Goal: Information Seeking & Learning: Learn about a topic

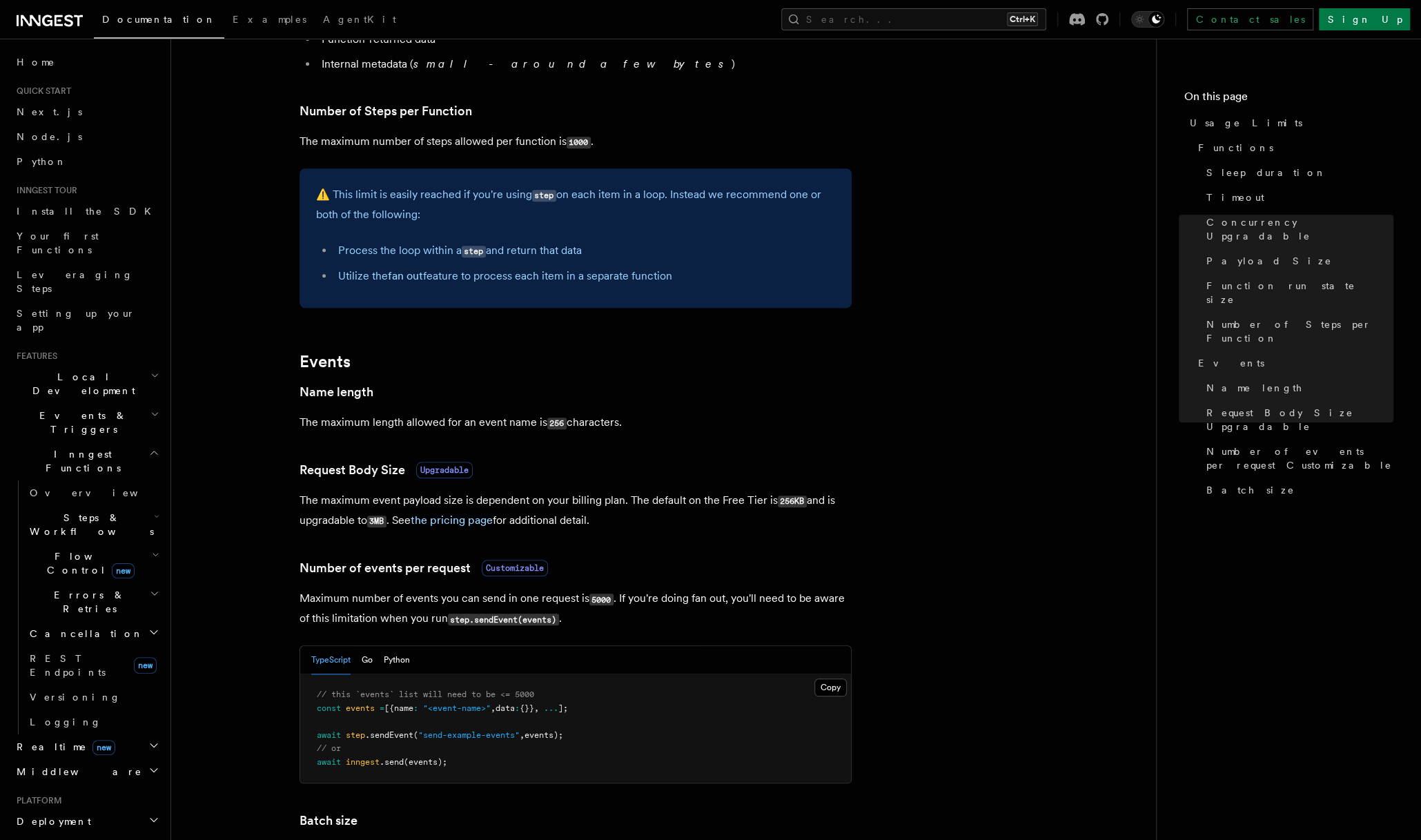
scroll to position [828, 0]
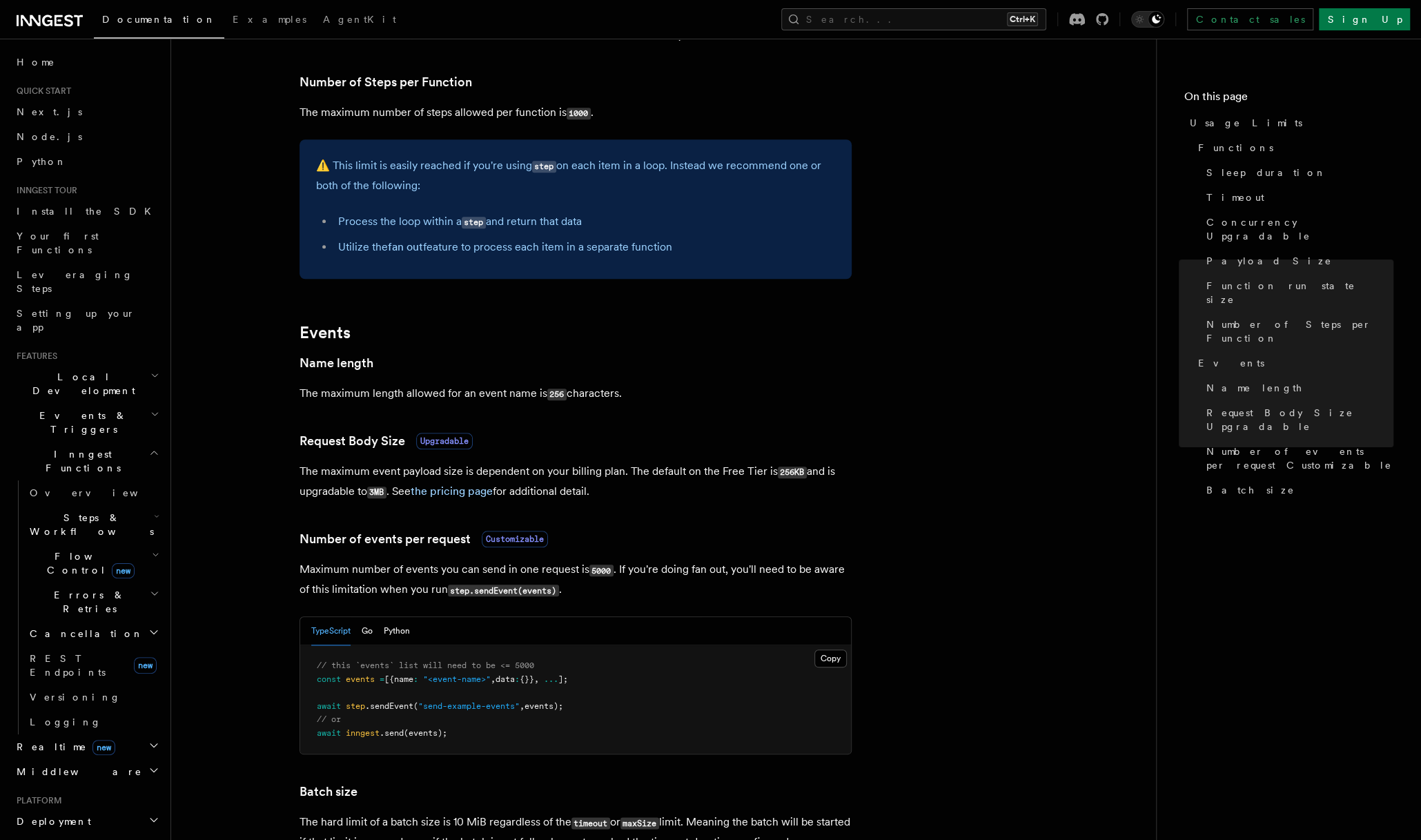
click at [47, 18] on icon at bounding box center [49, 20] width 66 height 17
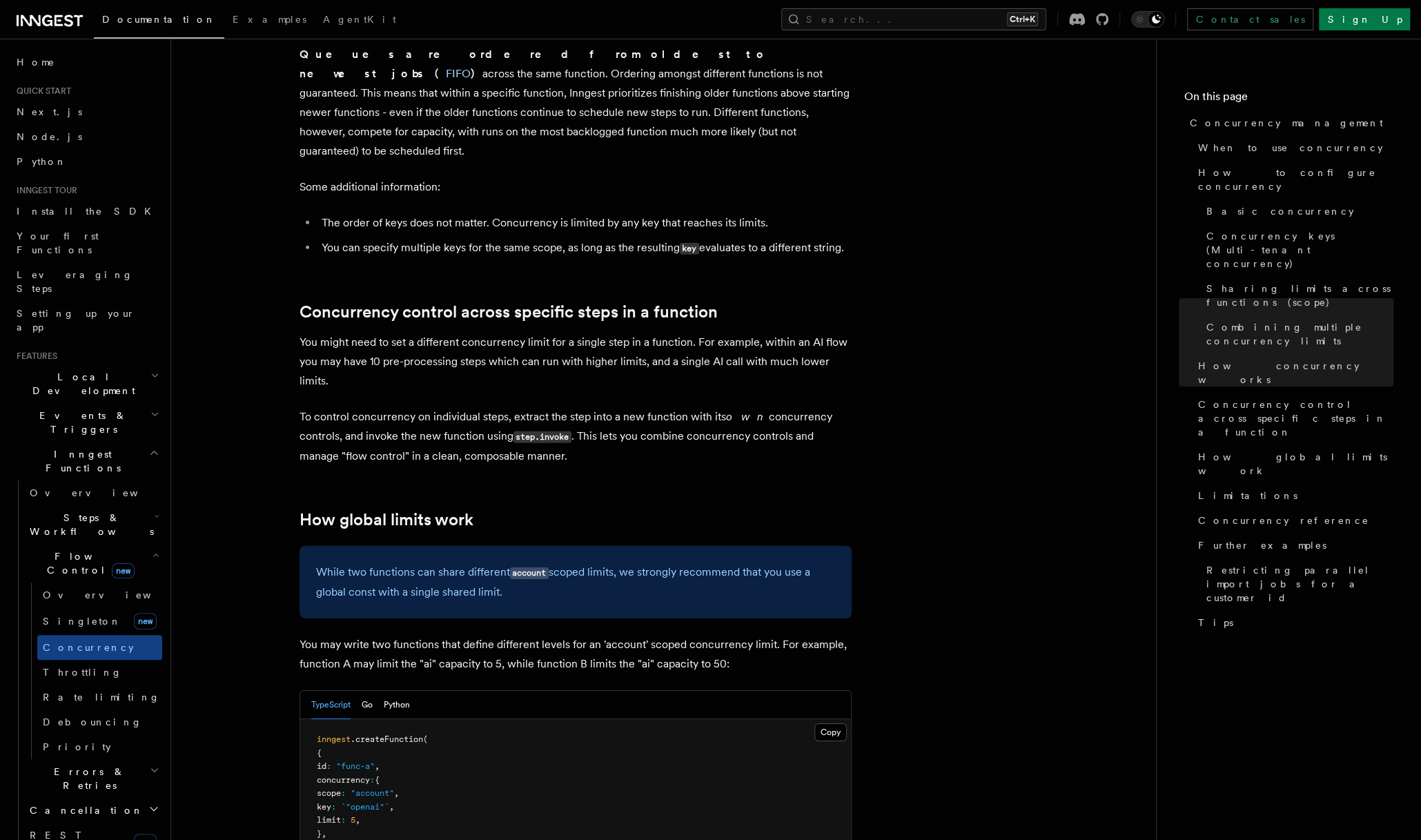
scroll to position [3243, 0]
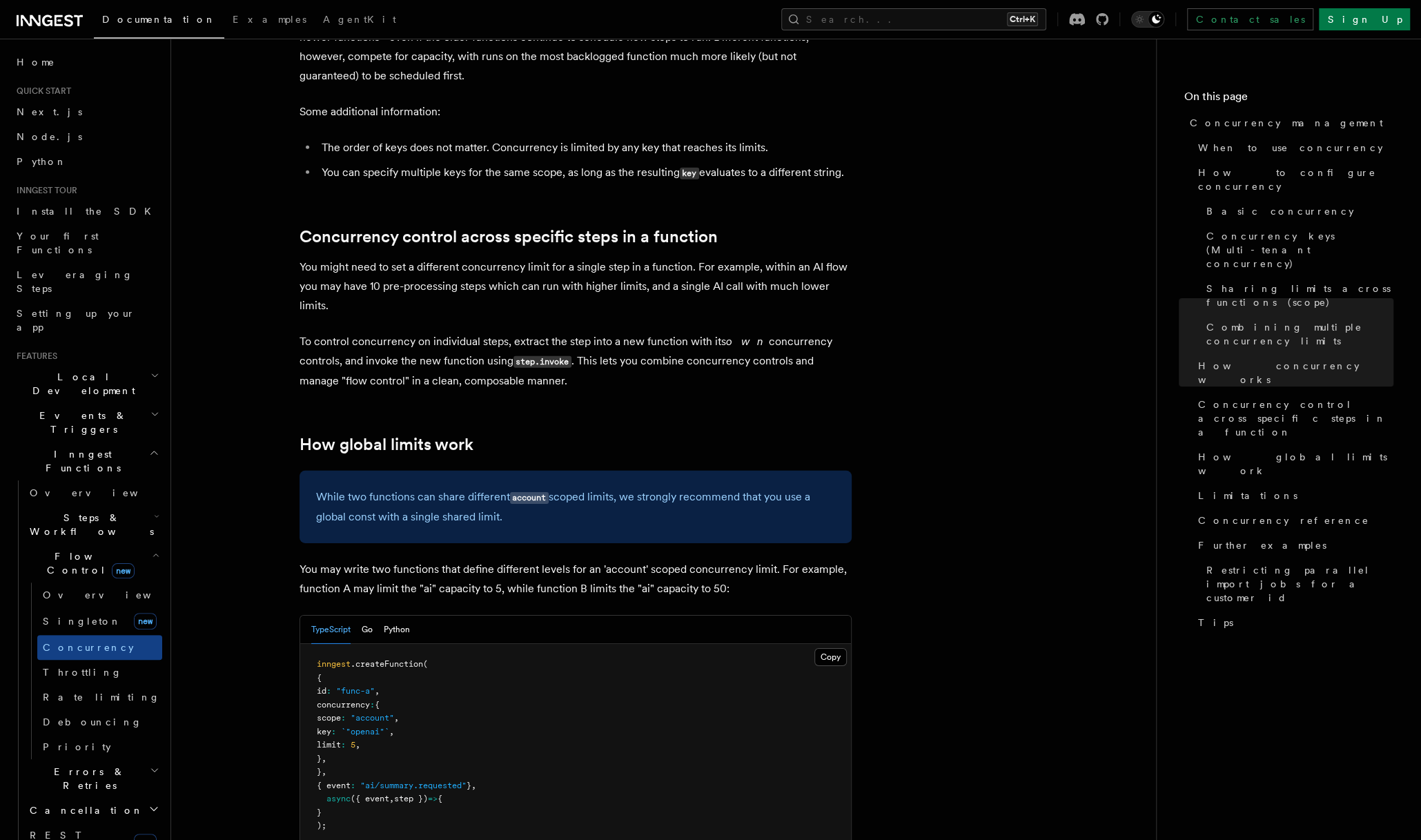
click at [98, 511] on span "Steps & Workflows" at bounding box center [89, 524] width 130 height 27
click at [87, 544] on link "Overview" at bounding box center [99, 556] width 125 height 25
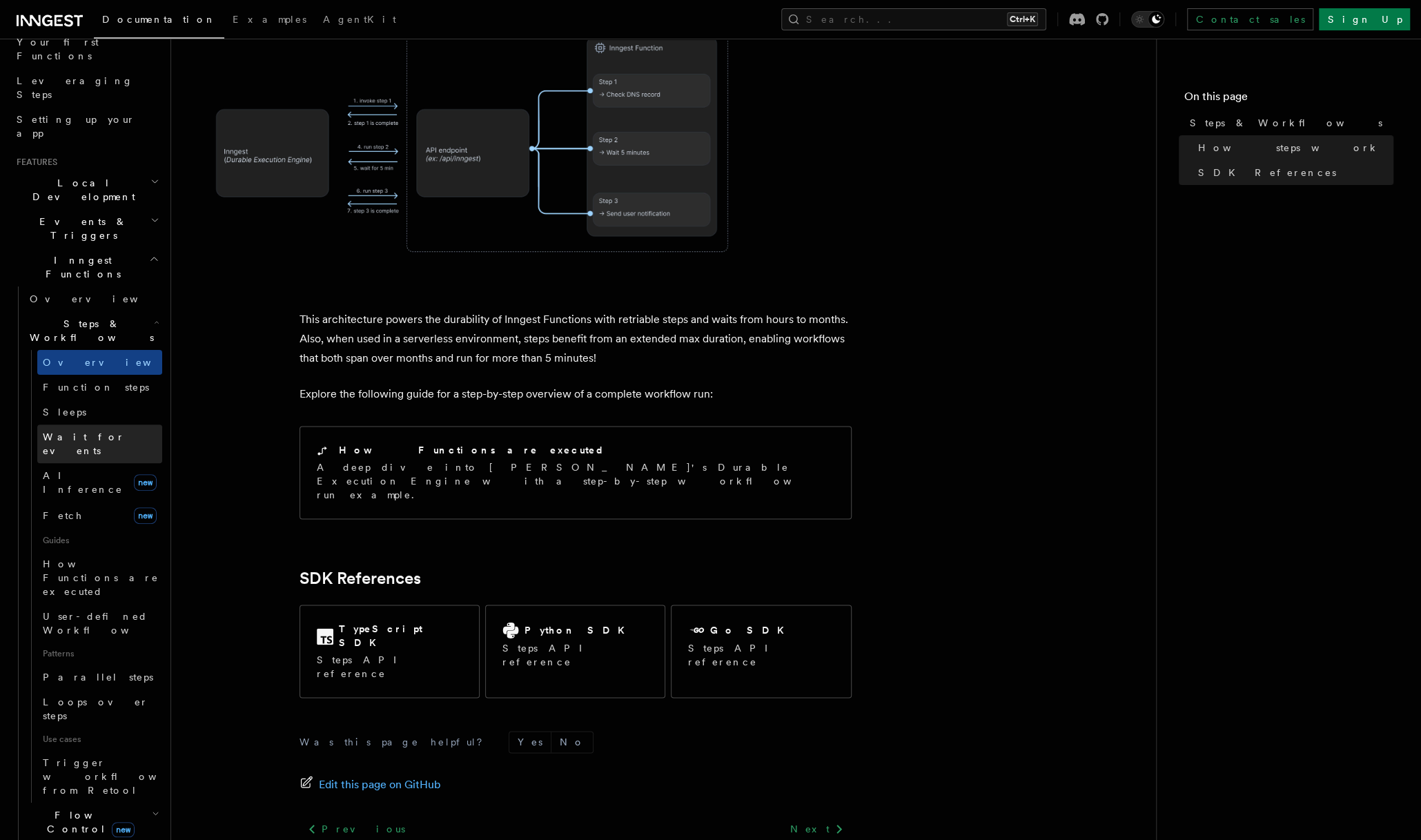
scroll to position [207, 0]
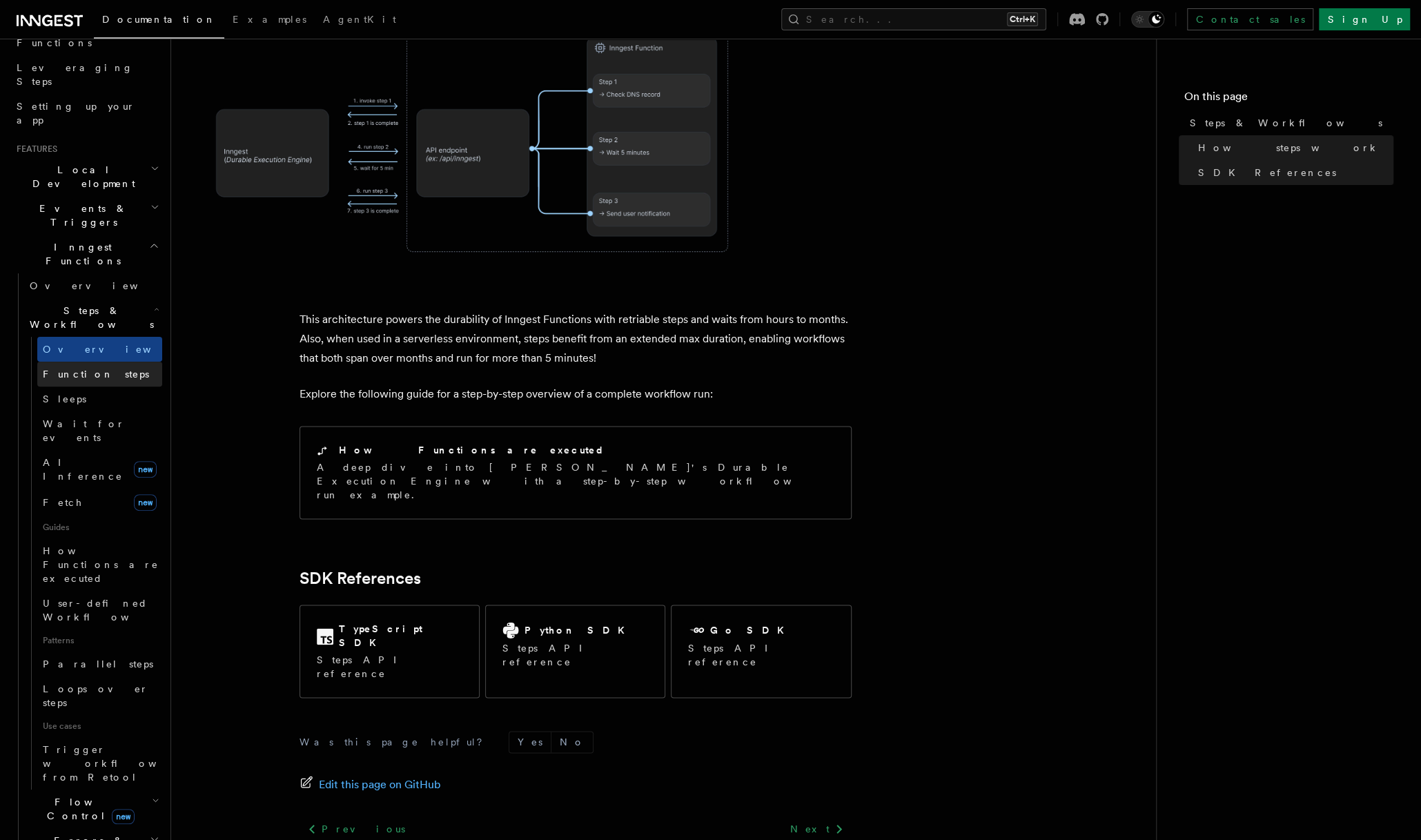
click at [96, 368] on span "Function steps" at bounding box center [96, 373] width 106 height 11
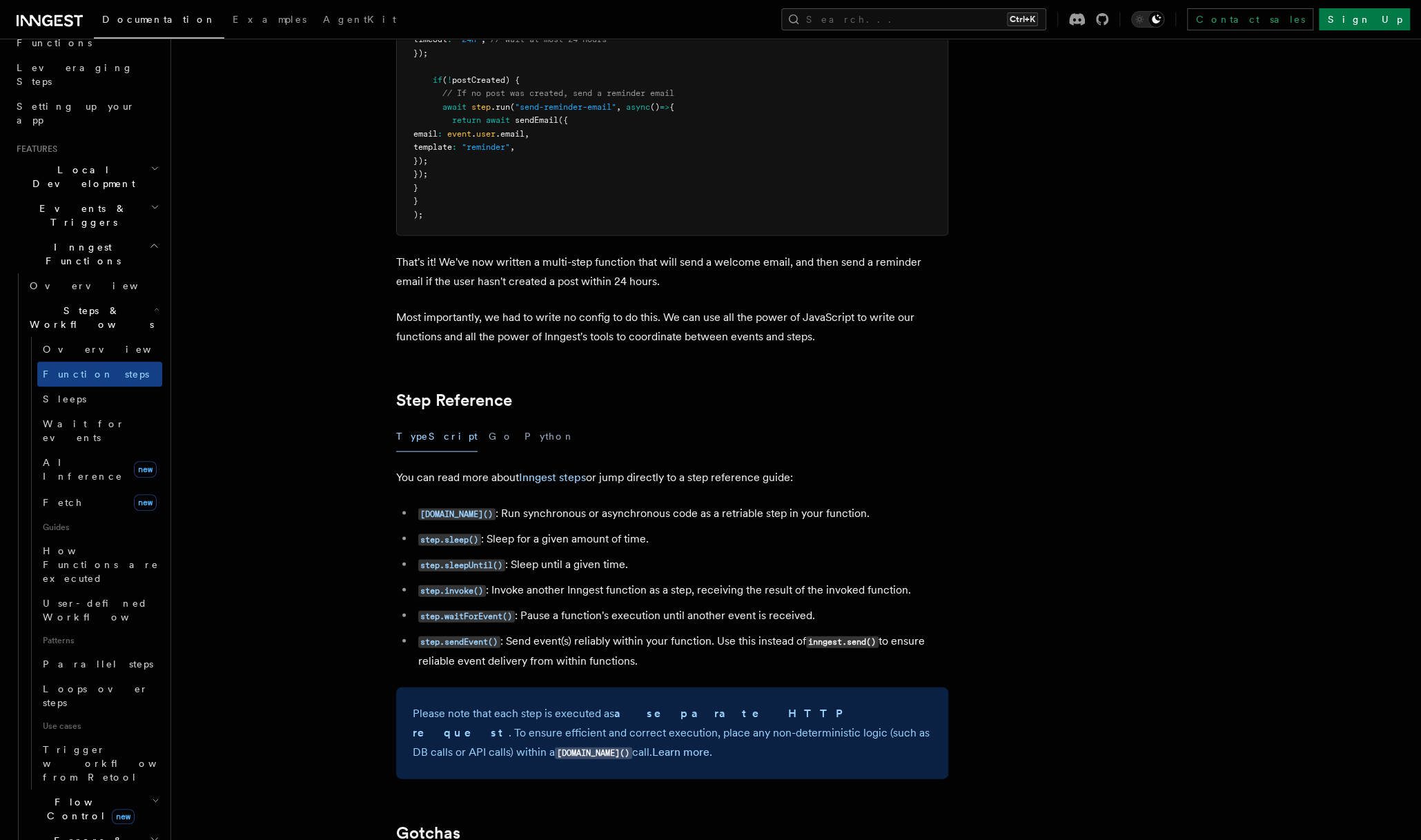
scroll to position [2139, 0]
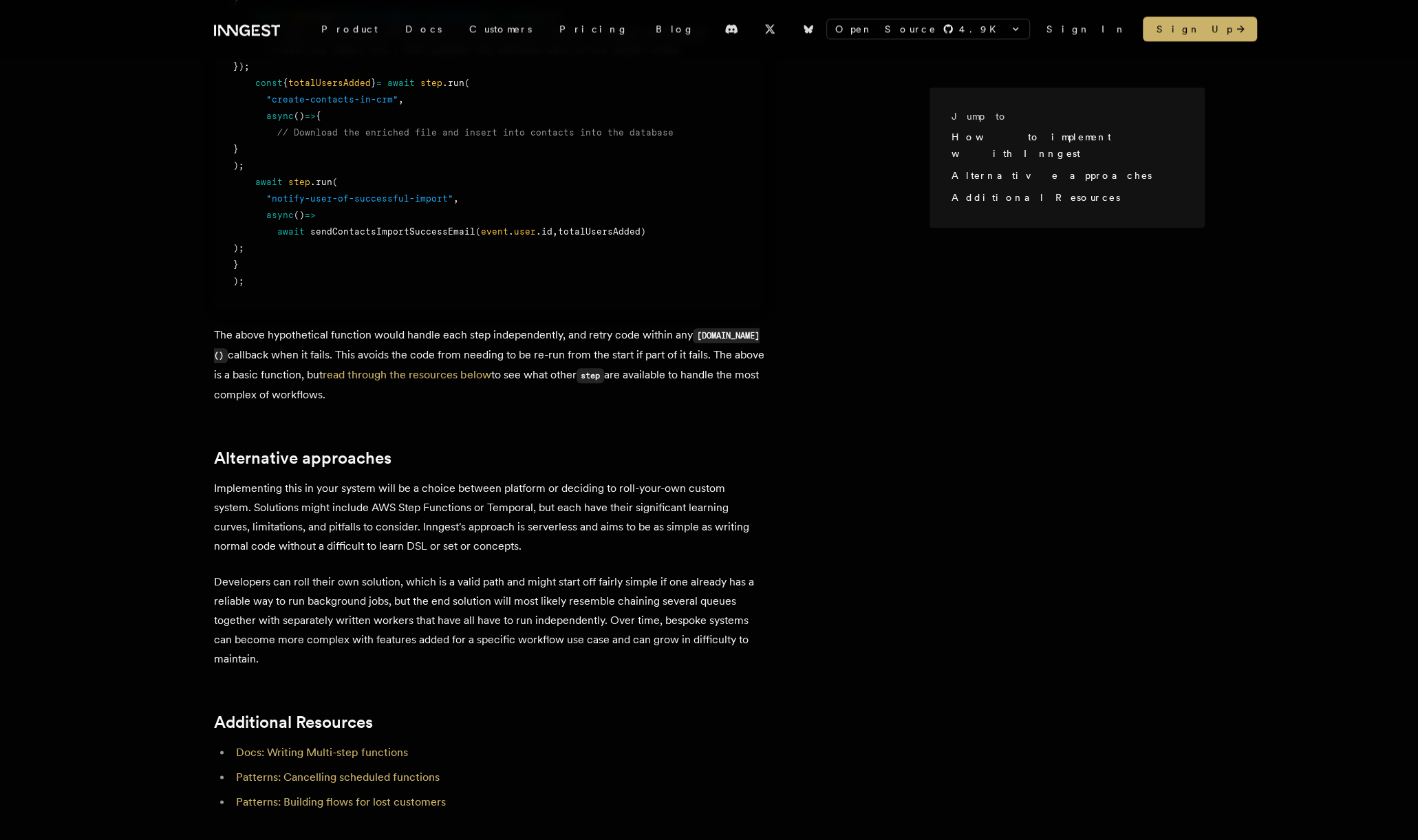
scroll to position [1307, 0]
